Goal: Task Accomplishment & Management: Complete application form

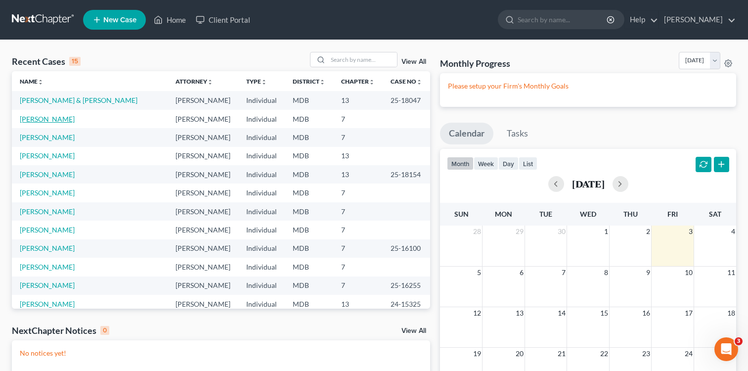
click at [75, 119] on link "[PERSON_NAME]" at bounding box center [47, 119] width 55 height 8
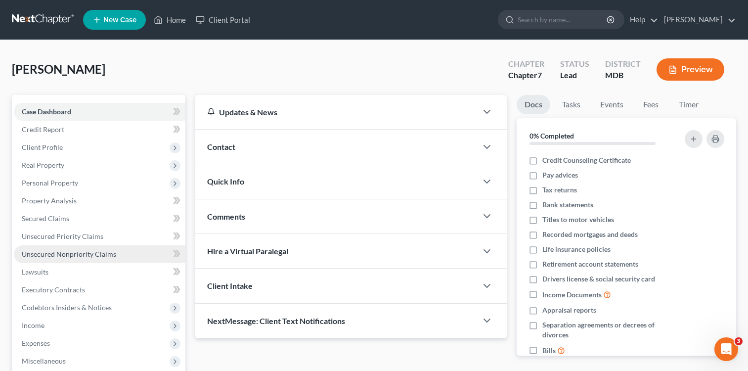
click at [89, 257] on span "Unsecured Nonpriority Claims" at bounding box center [69, 254] width 94 height 8
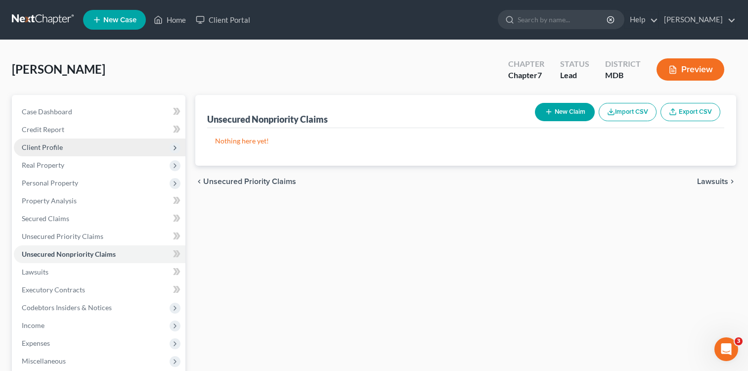
click at [52, 147] on span "Client Profile" at bounding box center [42, 147] width 41 height 8
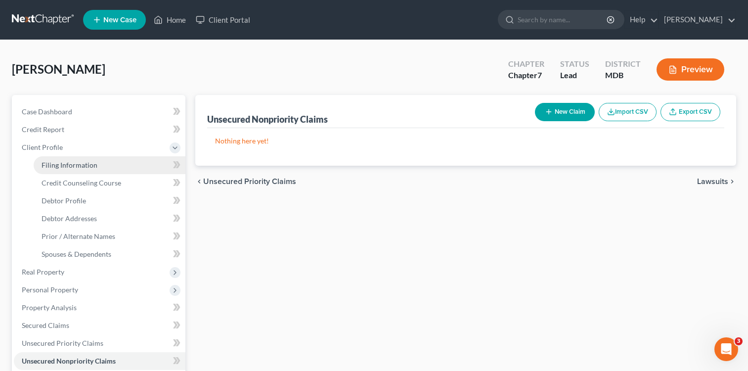
click at [82, 172] on link "Filing Information" at bounding box center [110, 165] width 152 height 18
select select "1"
select select "0"
select select "38"
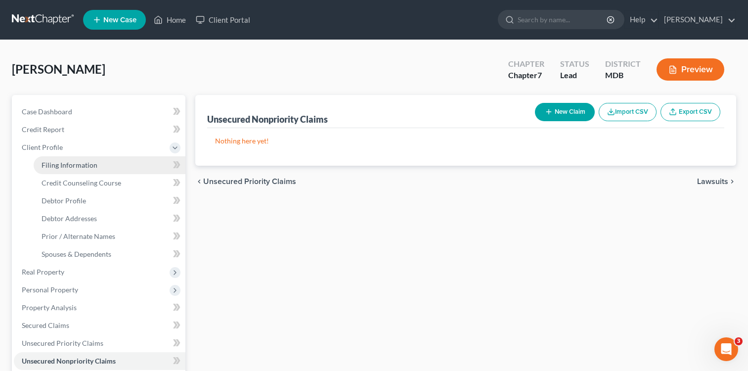
select select "0"
select select "21"
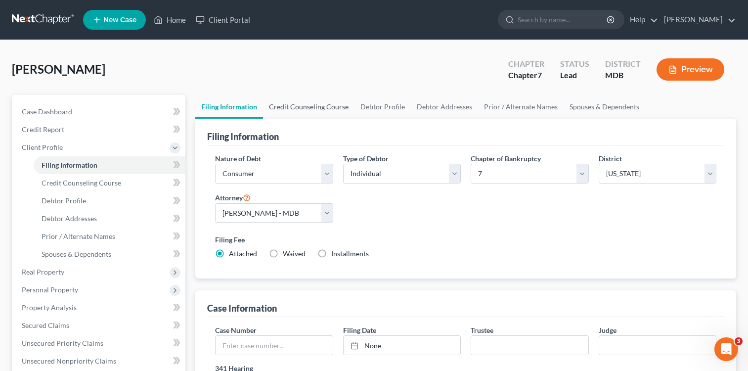
click at [324, 103] on link "Credit Counseling Course" at bounding box center [309, 107] width 92 height 24
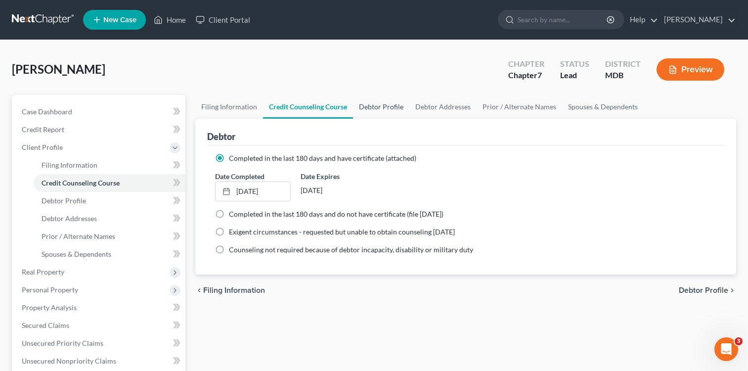
click at [388, 109] on link "Debtor Profile" at bounding box center [381, 107] width 56 height 24
select select "0"
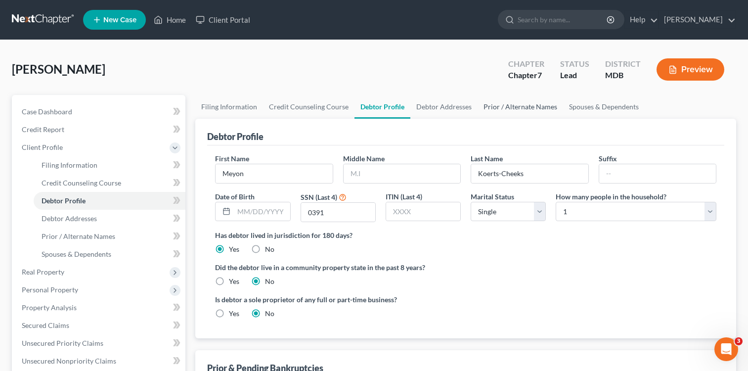
click at [525, 107] on link "Prior / Alternate Names" at bounding box center [521, 107] width 86 height 24
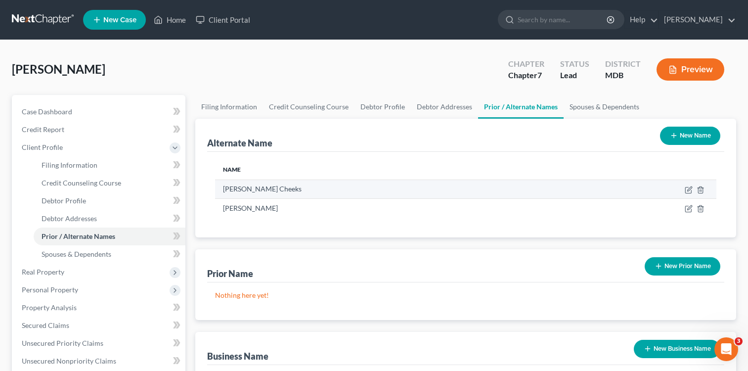
click at [275, 188] on td "[PERSON_NAME] Cheeks" at bounding box center [391, 189] width 353 height 19
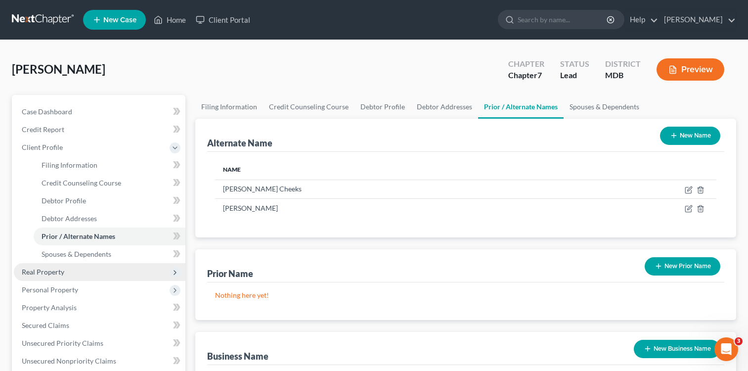
click at [56, 274] on span "Real Property" at bounding box center [43, 272] width 43 height 8
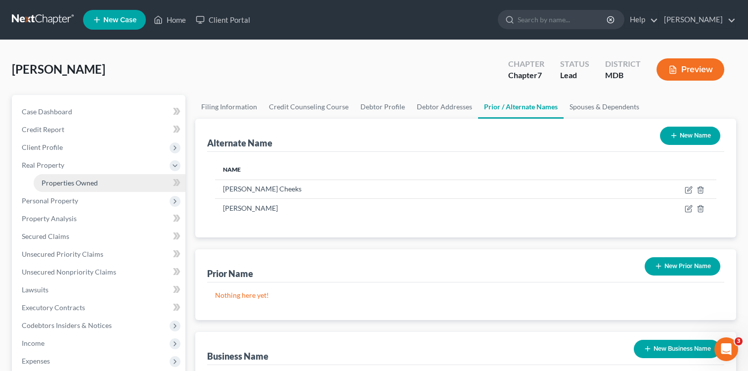
click at [77, 179] on span "Properties Owned" at bounding box center [70, 183] width 56 height 8
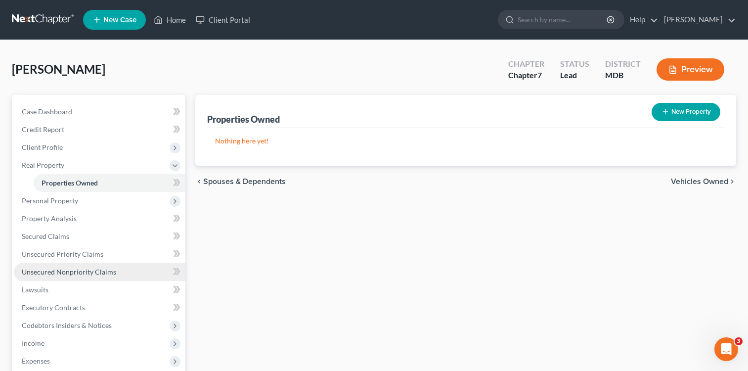
click at [82, 272] on span "Unsecured Nonpriority Claims" at bounding box center [69, 272] width 94 height 8
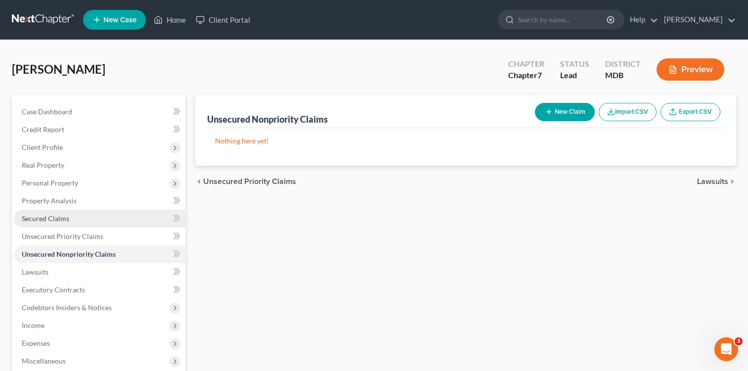
click at [46, 214] on span "Secured Claims" at bounding box center [45, 218] width 47 height 8
click at [573, 114] on button "New Claim" at bounding box center [565, 112] width 60 height 18
select select "0"
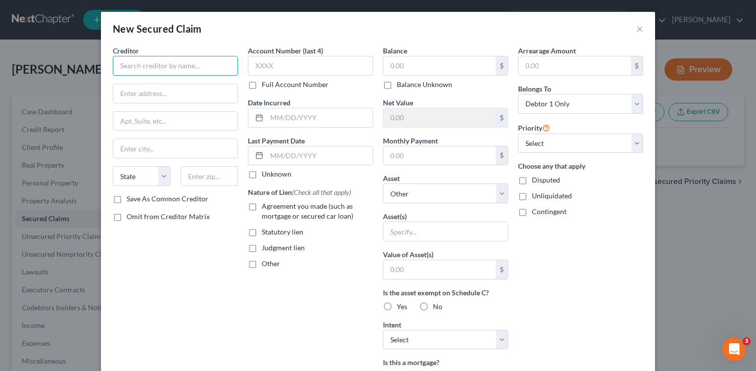
click at [200, 68] on input "text" at bounding box center [175, 66] width 125 height 20
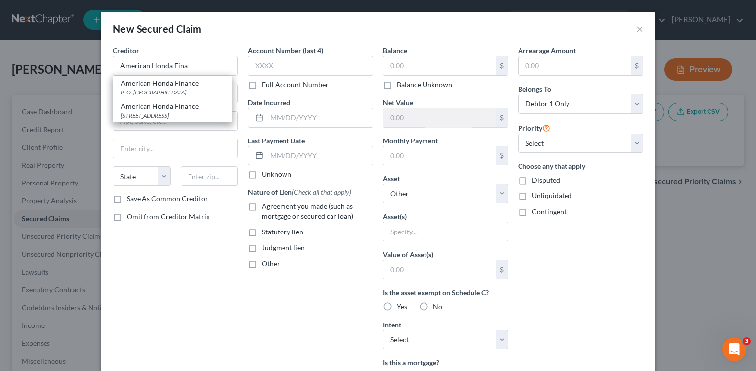
click at [158, 106] on div "American Honda Finance" at bounding box center [172, 106] width 103 height 10
type input "American Honda Finance"
type input "[STREET_ADDRESS]"
type input "Charlotte"
select select "28"
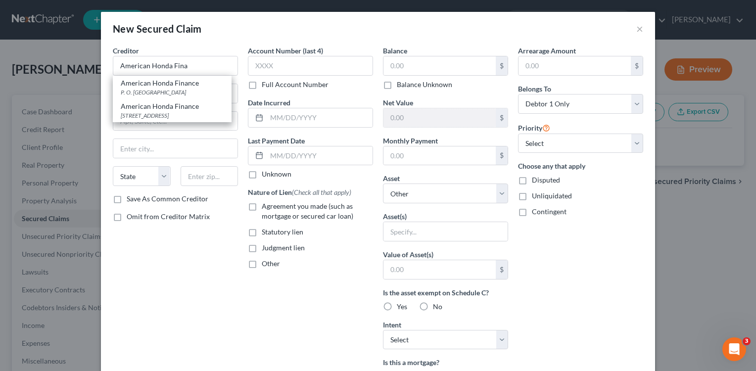
type input "28277"
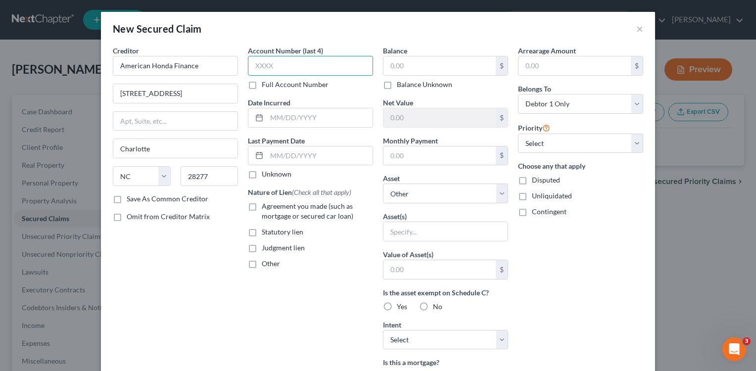
click at [302, 69] on input "text" at bounding box center [310, 66] width 125 height 20
type input "1XXX"
click at [428, 69] on input "text" at bounding box center [439, 65] width 112 height 19
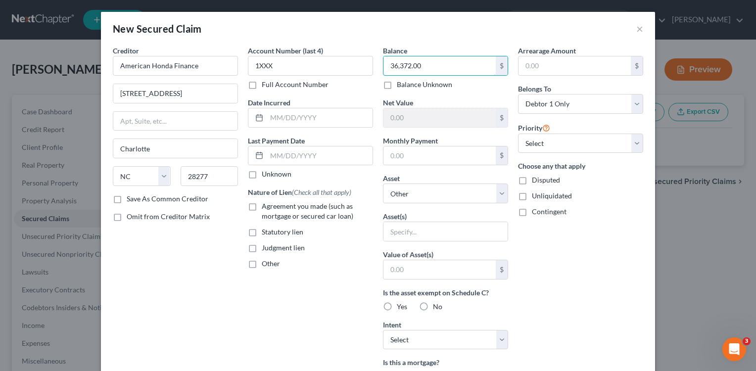
type input "36,372.00"
click at [262, 266] on label "Other" at bounding box center [271, 264] width 18 height 10
click at [266, 265] on input "Other" at bounding box center [269, 262] width 6 height 6
checkbox input "true"
click at [271, 281] on input "text" at bounding box center [310, 286] width 124 height 19
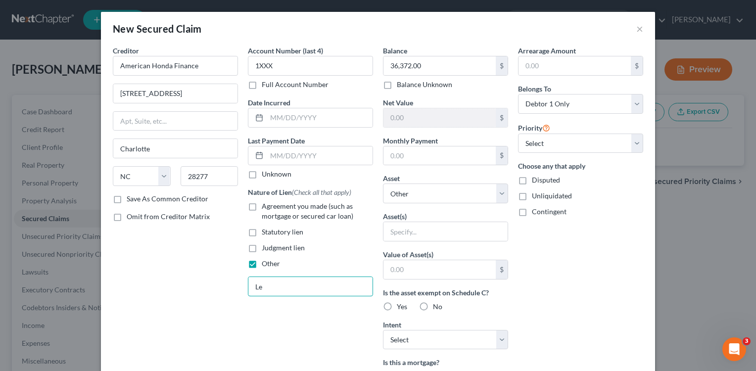
type input "L"
type input "Auto Lease."
click at [471, 152] on input "text" at bounding box center [439, 155] width 112 height 19
type input "886.00"
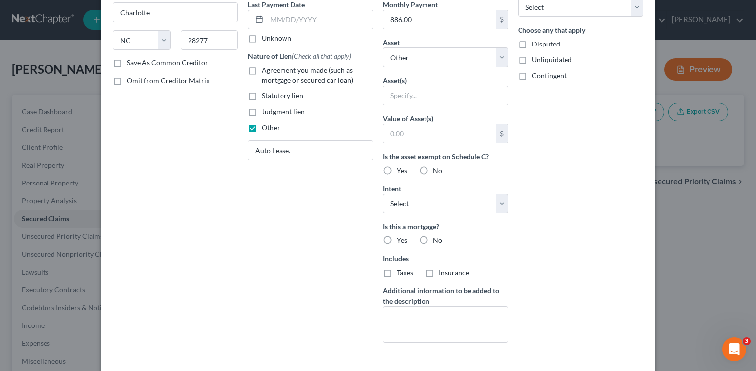
scroll to position [141, 0]
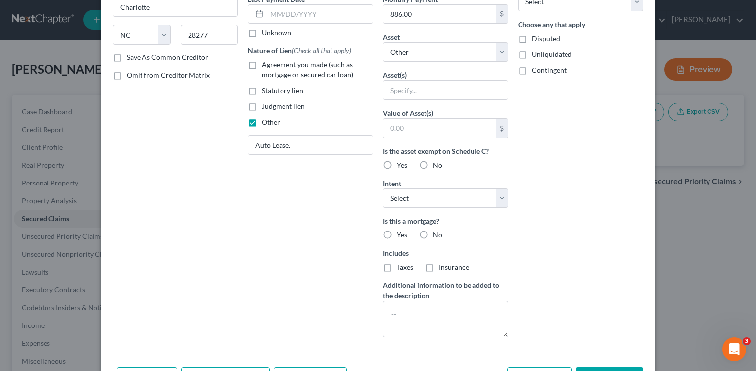
click at [433, 237] on label "No" at bounding box center [437, 235] width 9 height 10
click at [437, 236] on input "No" at bounding box center [440, 233] width 6 height 6
radio input "true"
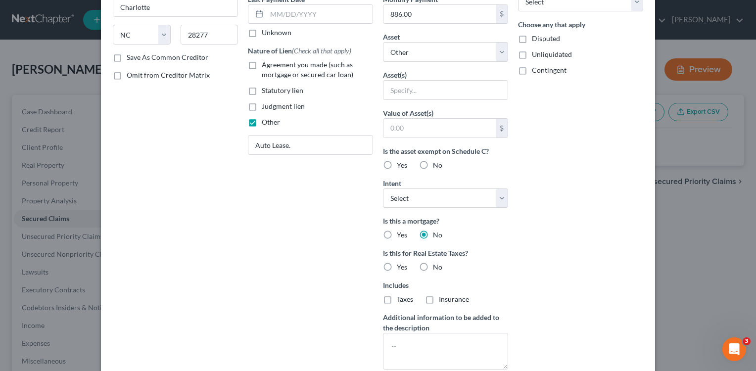
click at [433, 268] on label "No" at bounding box center [437, 267] width 9 height 10
click at [437, 268] on input "No" at bounding box center [440, 265] width 6 height 6
radio input "true"
click at [498, 198] on select "Select Surrender Redeem Reaffirm Avoid Other" at bounding box center [445, 198] width 125 height 20
click at [548, 212] on div "Arrearage Amount $ Belongs To * Select Debtor 1 Only Debtor 2 Only Debtor 1 And…" at bounding box center [580, 140] width 135 height 473
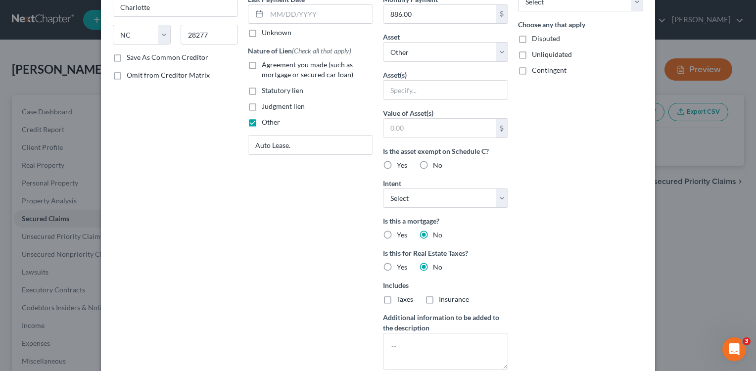
click at [433, 165] on label "No" at bounding box center [437, 165] width 9 height 10
click at [437, 165] on input "No" at bounding box center [440, 163] width 6 height 6
radio input "true"
click at [499, 197] on select "Select Surrender Redeem Reaffirm Avoid Other" at bounding box center [445, 198] width 125 height 20
select select "4"
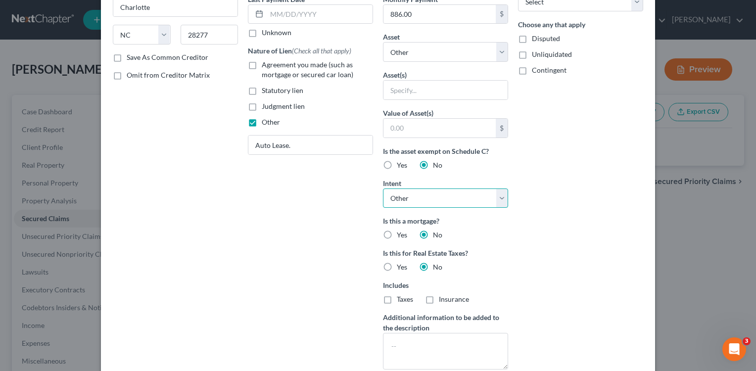
click at [383, 188] on select "Select Surrender Redeem Reaffirm Avoid Other" at bounding box center [445, 198] width 125 height 20
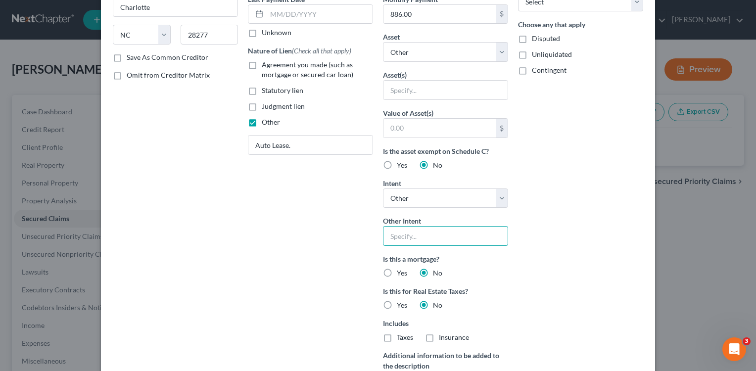
click at [433, 239] on input "text" at bounding box center [445, 236] width 125 height 20
type input "Retain property."
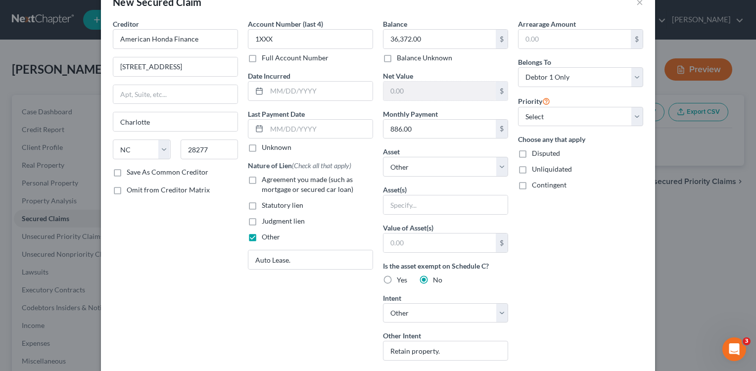
scroll to position [0, 0]
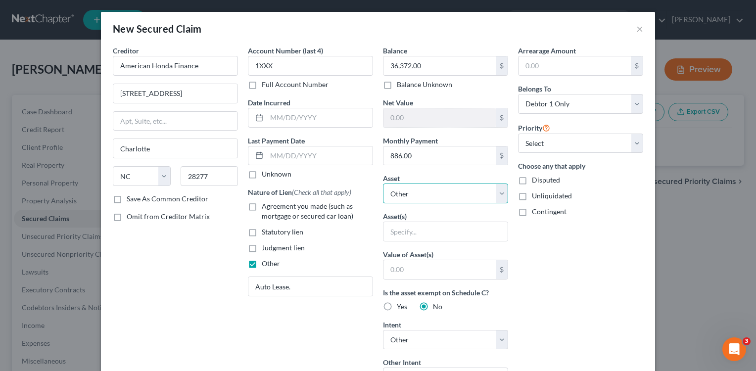
click at [498, 193] on select "Select Other Multiple Assets" at bounding box center [445, 194] width 125 height 20
click at [566, 260] on div "Arrearage Amount $ Belongs To * Select Debtor 1 Only Debtor 2 Only Debtor 1 And…" at bounding box center [580, 301] width 135 height 511
click at [436, 228] on input "text" at bounding box center [445, 231] width 124 height 19
